Goal: Information Seeking & Learning: Understand process/instructions

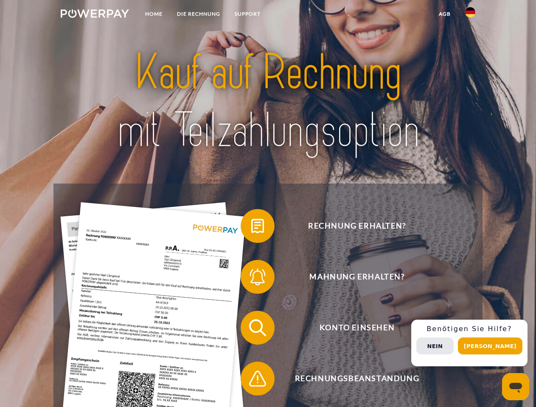
click at [95, 15] on img at bounding box center [95, 13] width 68 height 8
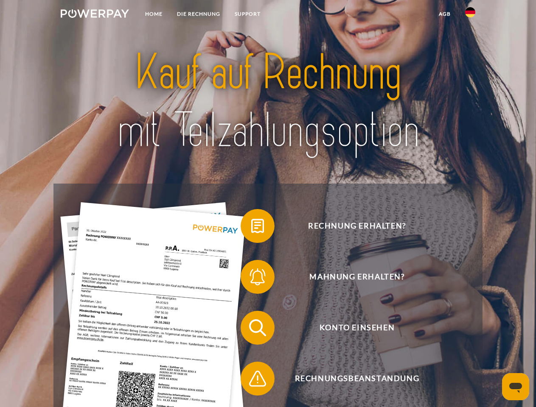
click at [470, 15] on img at bounding box center [470, 12] width 10 height 10
click at [444, 14] on link "agb" at bounding box center [444, 13] width 26 height 15
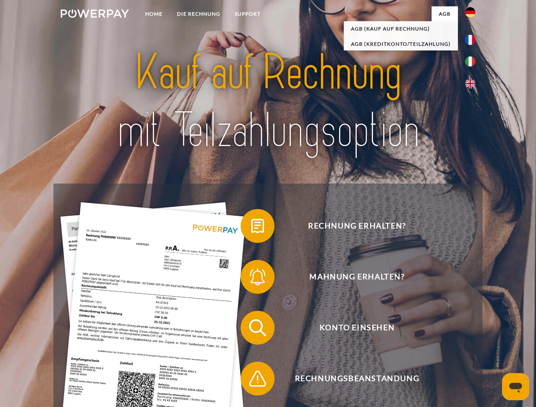
click at [251, 228] on span at bounding box center [245, 226] width 42 height 42
click at [251, 279] on div "Rechnung erhalten? Mahnung erhalten? Konto einsehen" at bounding box center [267, 353] width 428 height 339
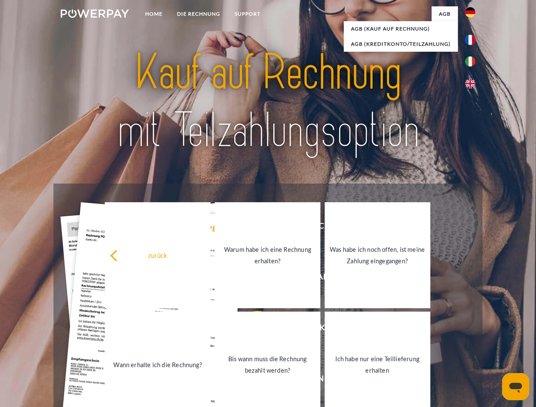
click at [251, 330] on link "Bis wann muss die Rechnung bezahlt werden?" at bounding box center [268, 365] width 106 height 106
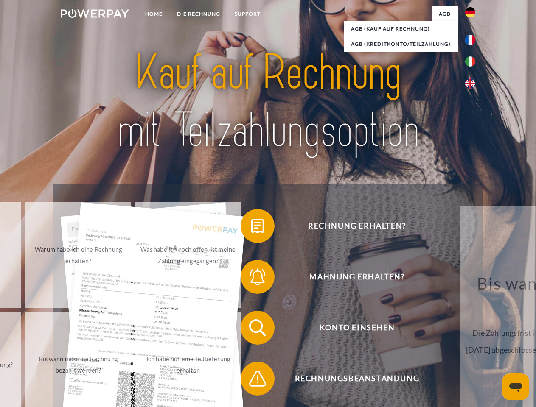
click at [251, 380] on span at bounding box center [245, 379] width 42 height 42
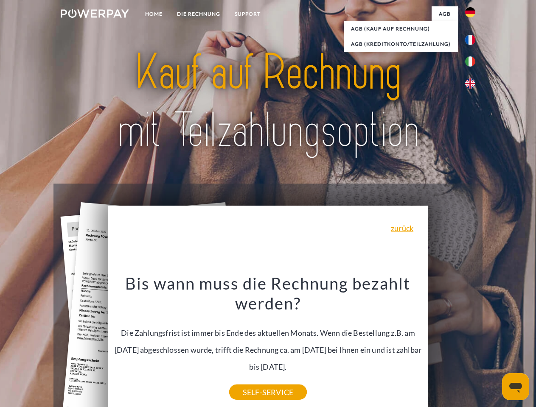
click at [472, 343] on div "Rechnung erhalten? Mahnung erhalten? Konto einsehen" at bounding box center [267, 353] width 428 height 339
